Goal: Task Accomplishment & Management: Complete application form

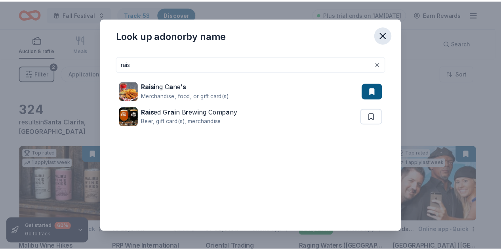
scroll to position [5958, 0]
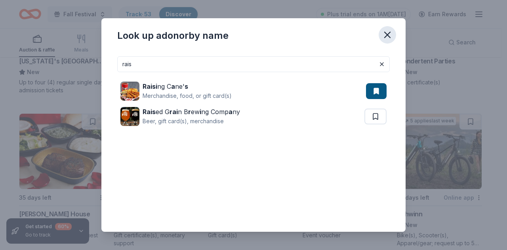
click at [385, 33] on icon "button" at bounding box center [386, 34] width 11 height 11
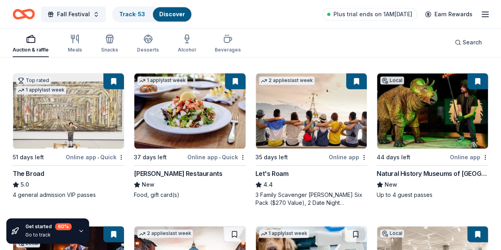
scroll to position [0, 0]
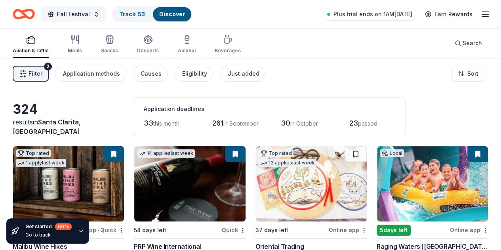
click at [85, 18] on span "Fall Festival" at bounding box center [73, 13] width 33 height 9
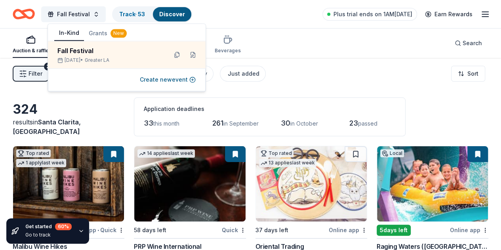
click at [308, 63] on div "Filter 2 Application methods Causes Eligibility Just added Sort" at bounding box center [250, 74] width 501 height 32
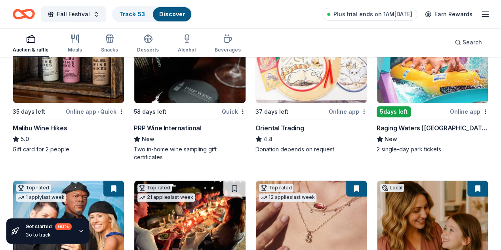
scroll to position [119, 0]
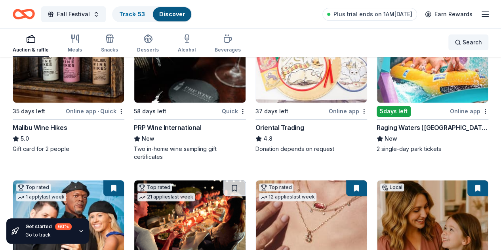
click at [462, 43] on span "Search" at bounding box center [471, 42] width 19 height 9
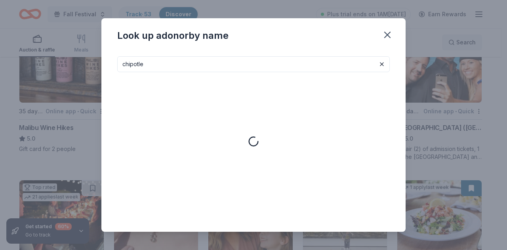
type input "chipotle"
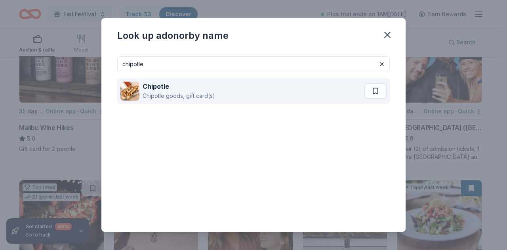
click at [212, 94] on div "Chipotle goods, gift card(s)" at bounding box center [178, 95] width 72 height 9
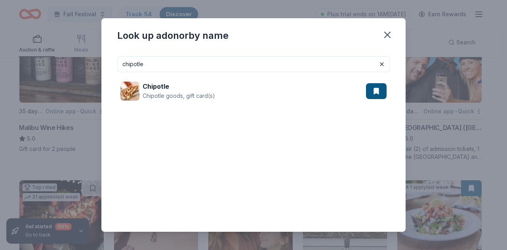
drag, startPoint x: 182, startPoint y: 64, endPoint x: 1, endPoint y: 54, distance: 181.9
click at [0, 54] on div "Look up a donor by name chipotle Chipotle Chipotle goods, gift card(s)" at bounding box center [253, 125] width 507 height 250
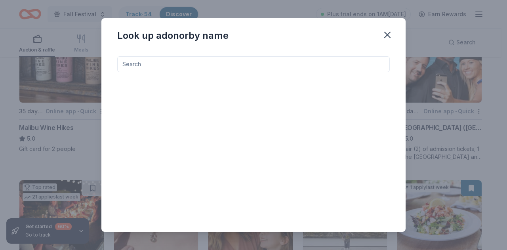
drag, startPoint x: 387, startPoint y: 34, endPoint x: 247, endPoint y: 70, distance: 144.6
click at [378, 36] on button "button" at bounding box center [386, 34] width 17 height 17
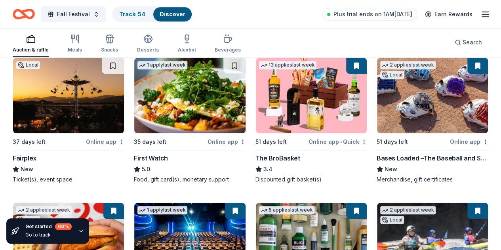
scroll to position [1741, 0]
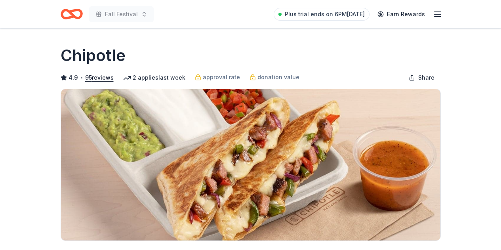
scroll to position [158, 0]
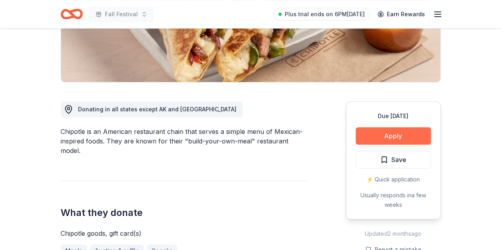
click at [389, 133] on button "Apply" at bounding box center [392, 135] width 75 height 17
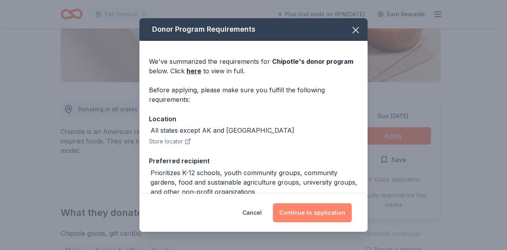
click at [290, 209] on button "Continue to application" at bounding box center [312, 212] width 79 height 19
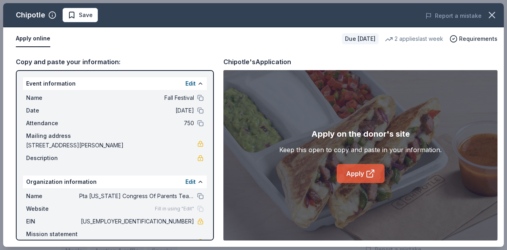
click at [366, 176] on icon at bounding box center [369, 174] width 6 height 6
click at [82, 17] on span "Save" at bounding box center [86, 14] width 14 height 9
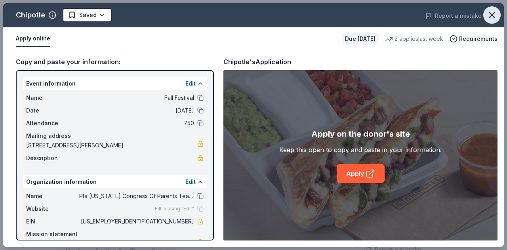
click at [486, 16] on icon "button" at bounding box center [491, 14] width 11 height 11
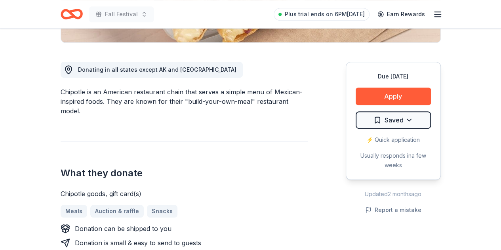
scroll to position [0, 0]
